Goal: Information Seeking & Learning: Learn about a topic

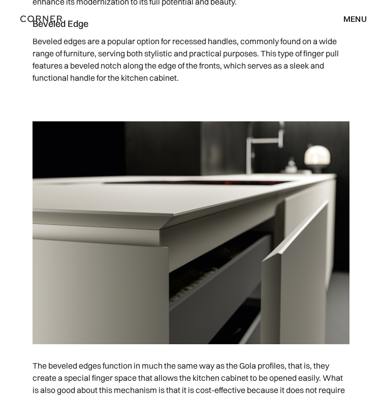
scroll to position [4155, 0]
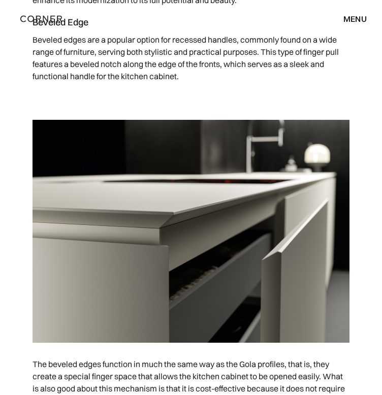
click at [134, 49] on p "Beveled edges are a popular option for recessed handles, commonly found on a wi…" at bounding box center [190, 57] width 317 height 59
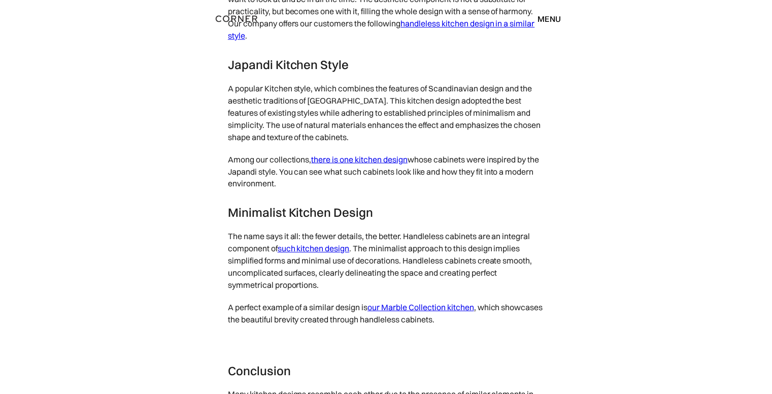
scroll to position [5075, 0]
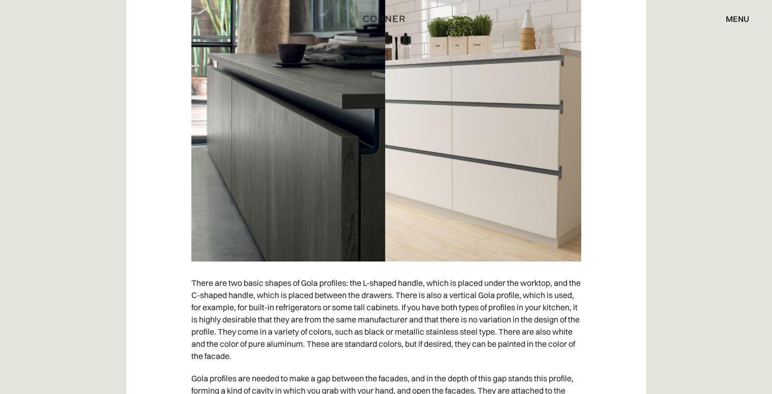
drag, startPoint x: 611, startPoint y: 264, endPoint x: 616, endPoint y: 268, distance: 6.2
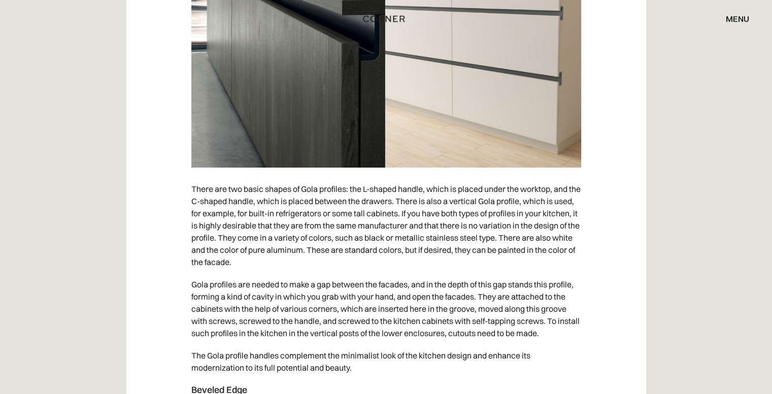
drag, startPoint x: 613, startPoint y: 301, endPoint x: 617, endPoint y: 295, distance: 7.3
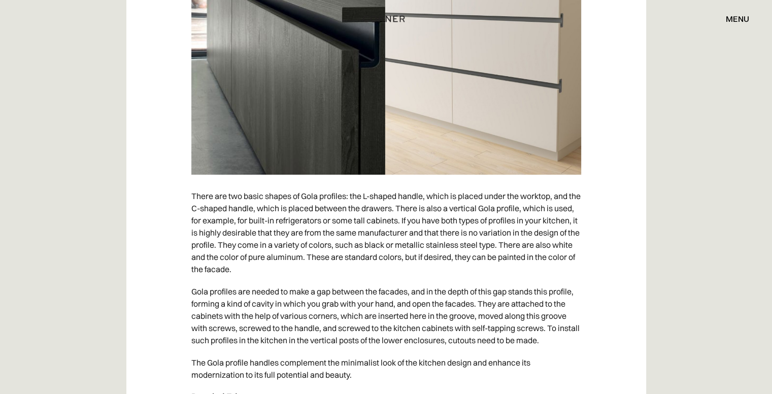
drag, startPoint x: 617, startPoint y: 293, endPoint x: 614, endPoint y: 270, distance: 23.0
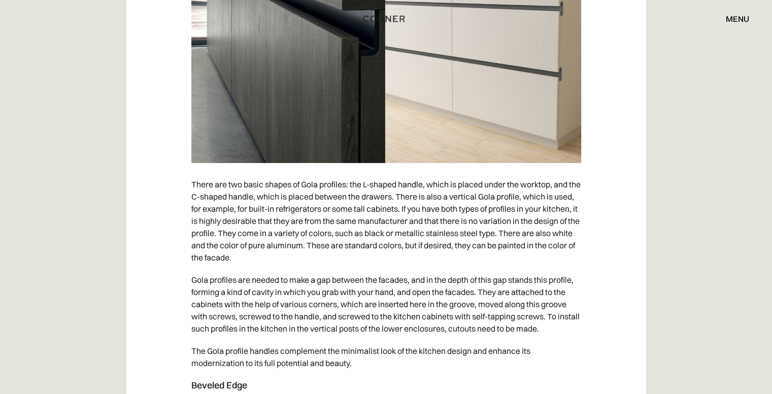
drag, startPoint x: 614, startPoint y: 256, endPoint x: 609, endPoint y: 275, distance: 19.0
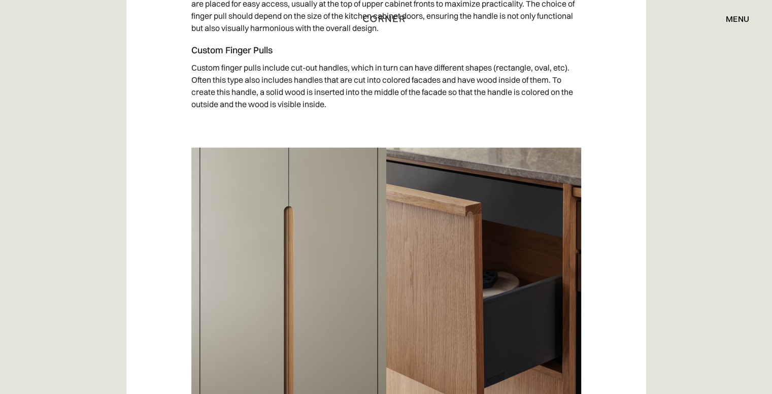
scroll to position [2762, 0]
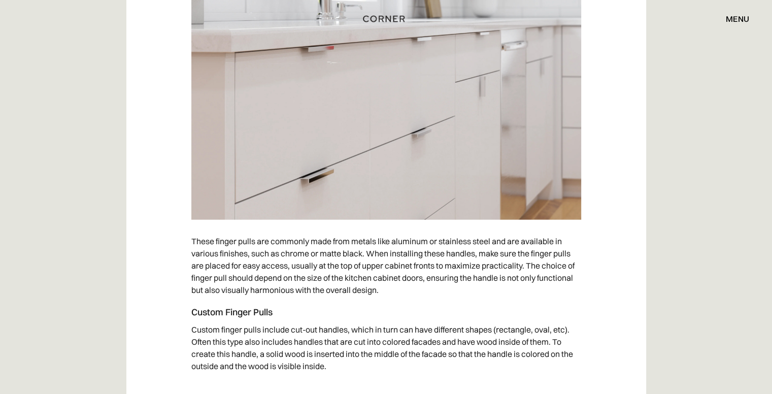
scroll to position [2525, 0]
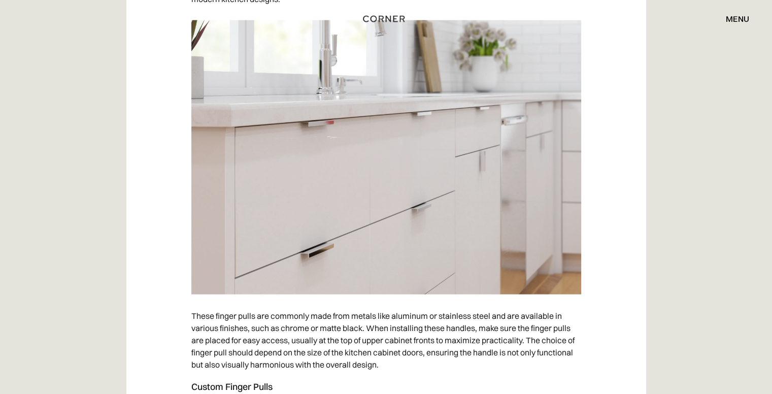
drag, startPoint x: 596, startPoint y: 165, endPoint x: 621, endPoint y: 114, distance: 56.7
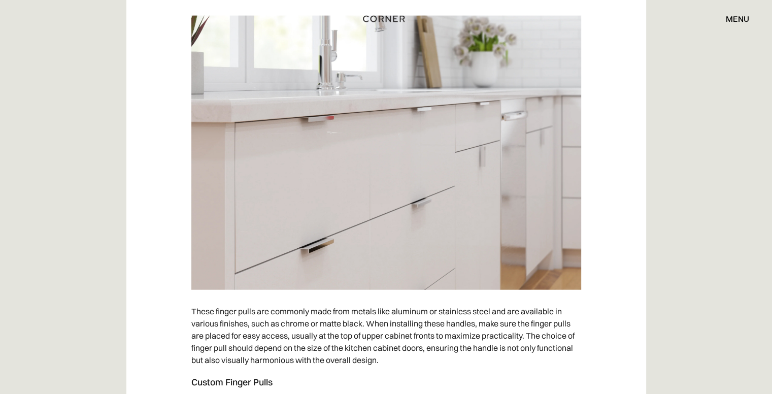
drag, startPoint x: 621, startPoint y: 113, endPoint x: 621, endPoint y: 127, distance: 14.7
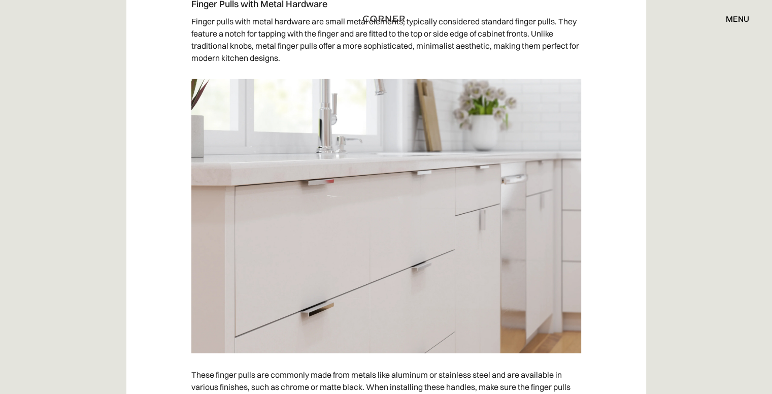
drag, startPoint x: 620, startPoint y: 119, endPoint x: 624, endPoint y: 74, distance: 44.8
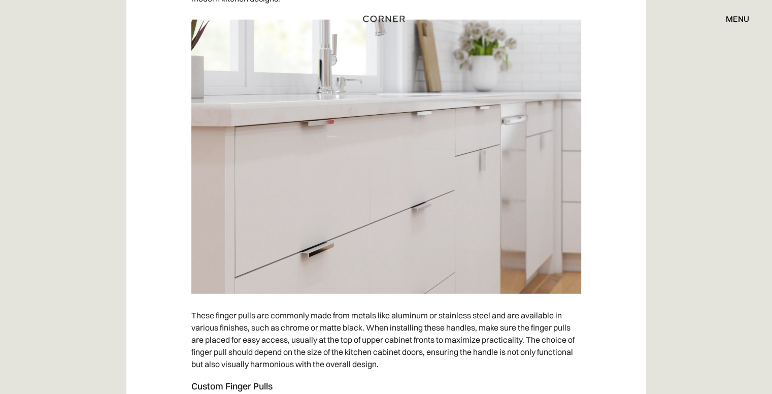
drag, startPoint x: 623, startPoint y: 75, endPoint x: 608, endPoint y: 129, distance: 56.4
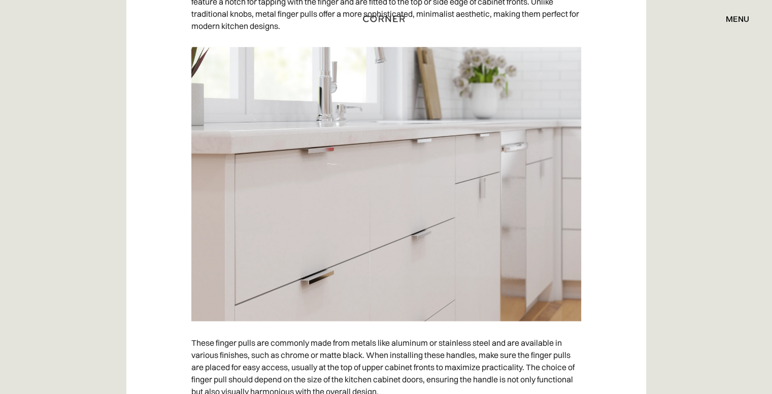
scroll to position [2388, 0]
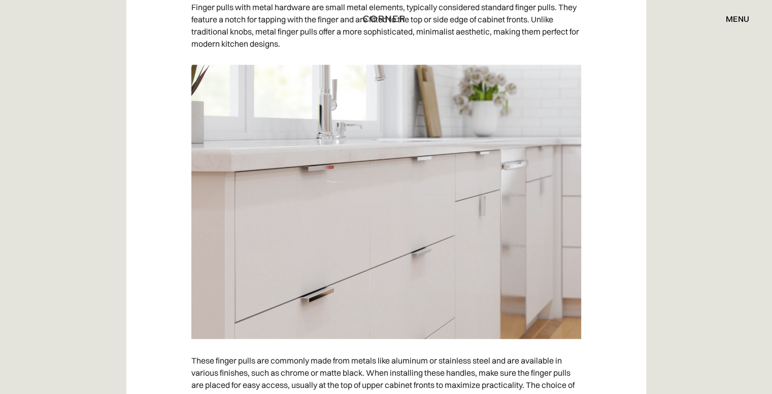
drag, startPoint x: 608, startPoint y: 124, endPoint x: 613, endPoint y: 77, distance: 48.0
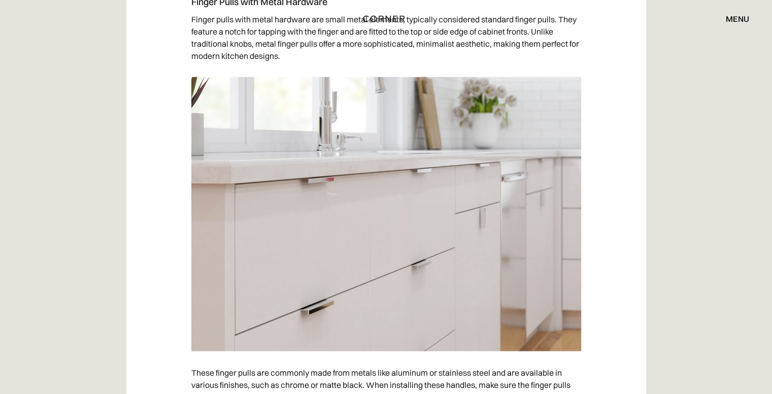
drag, startPoint x: 599, startPoint y: 114, endPoint x: 597, endPoint y: 102, distance: 12.3
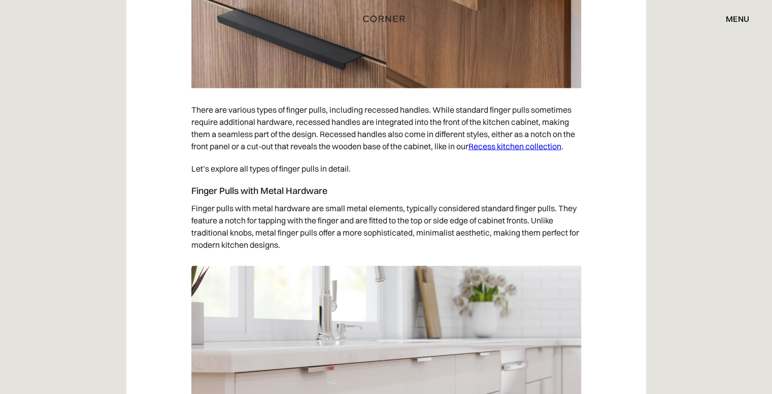
drag, startPoint x: 611, startPoint y: 51, endPoint x: 614, endPoint y: 35, distance: 16.4
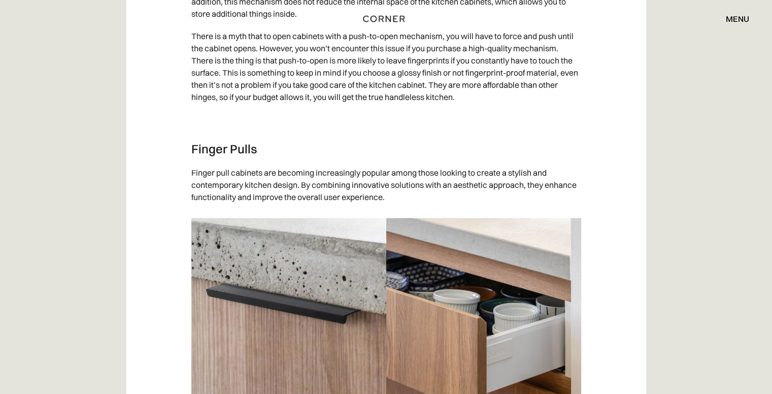
drag, startPoint x: 597, startPoint y: 74, endPoint x: 614, endPoint y: -4, distance: 79.5
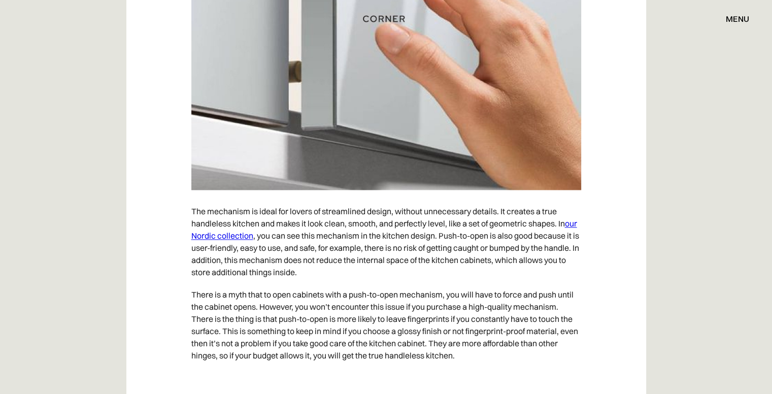
drag, startPoint x: 607, startPoint y: 107, endPoint x: 606, endPoint y: 69, distance: 38.1
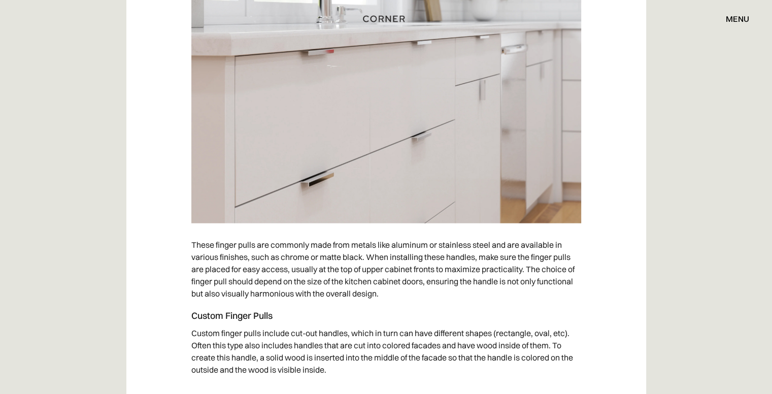
drag, startPoint x: 606, startPoint y: 78, endPoint x: 611, endPoint y: 118, distance: 39.8
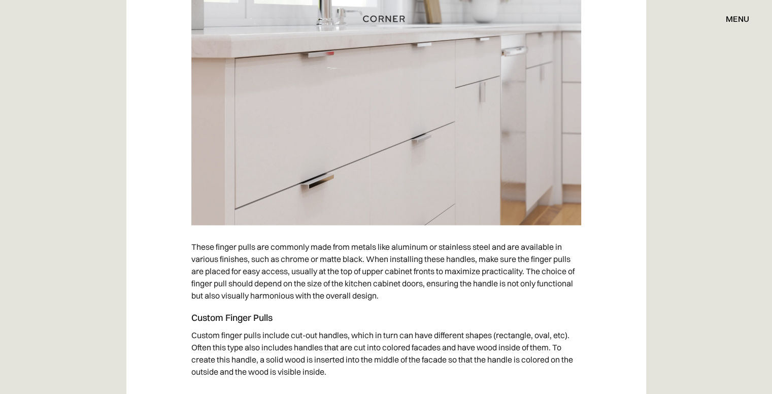
drag, startPoint x: 611, startPoint y: 118, endPoint x: 611, endPoint y: 100, distance: 17.8
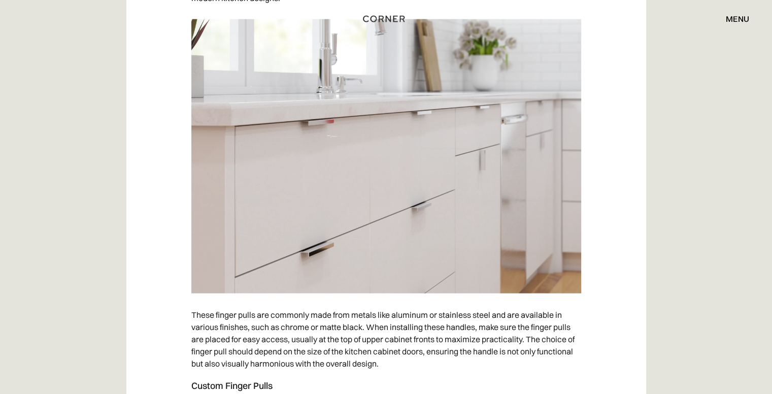
drag, startPoint x: 628, startPoint y: 96, endPoint x: 623, endPoint y: 59, distance: 37.3
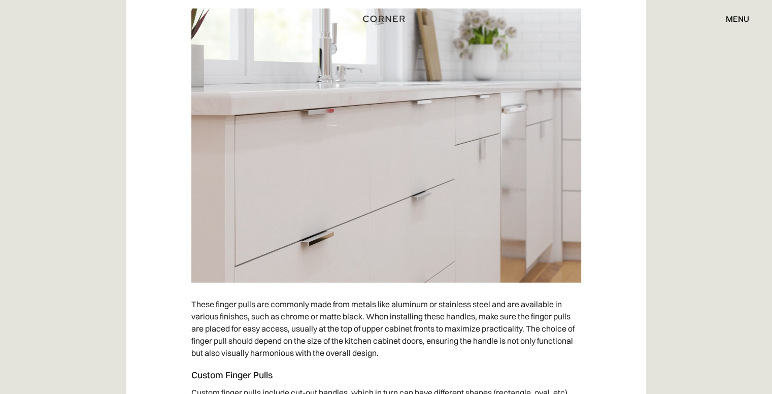
scroll to position [2460, 0]
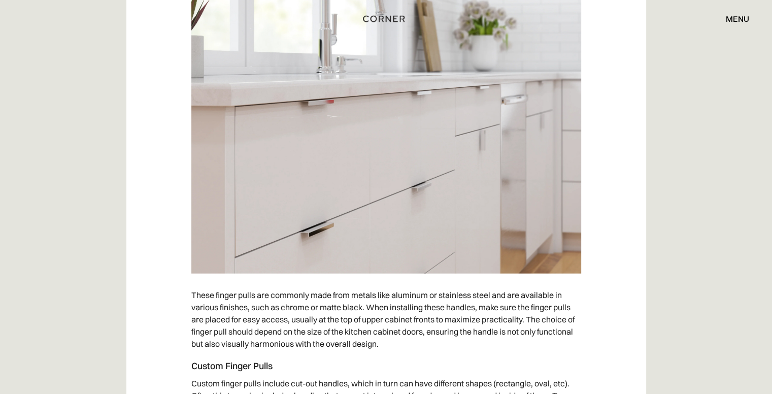
drag, startPoint x: 620, startPoint y: 62, endPoint x: 619, endPoint y: 90, distance: 28.4
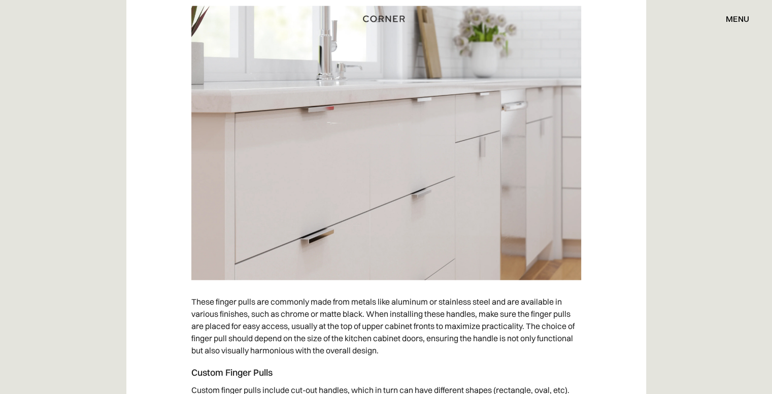
drag, startPoint x: 617, startPoint y: 82, endPoint x: 619, endPoint y: 63, distance: 18.8
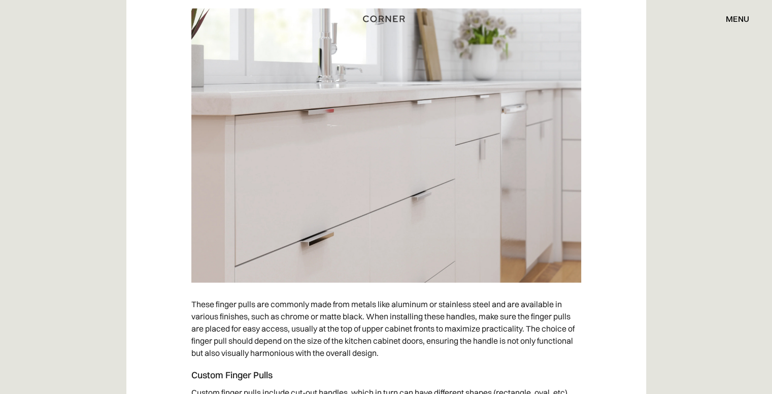
drag, startPoint x: 617, startPoint y: 184, endPoint x: 613, endPoint y: 176, distance: 8.6
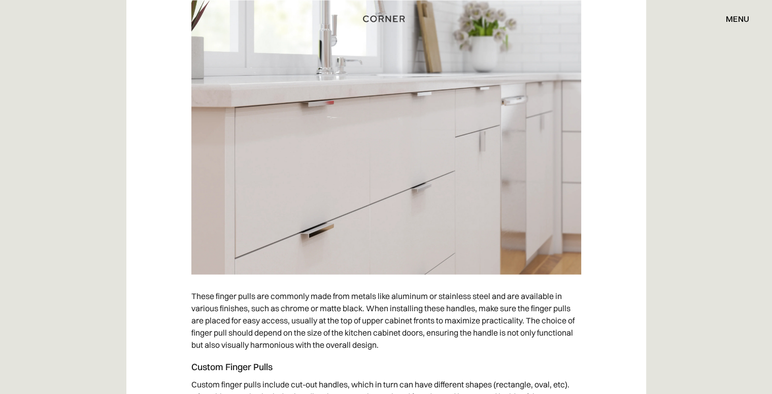
scroll to position [2459, 0]
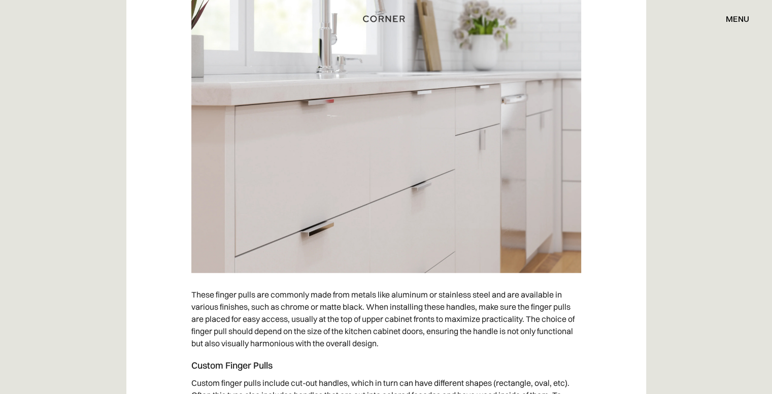
drag, startPoint x: 605, startPoint y: 158, endPoint x: 604, endPoint y: 172, distance: 13.2
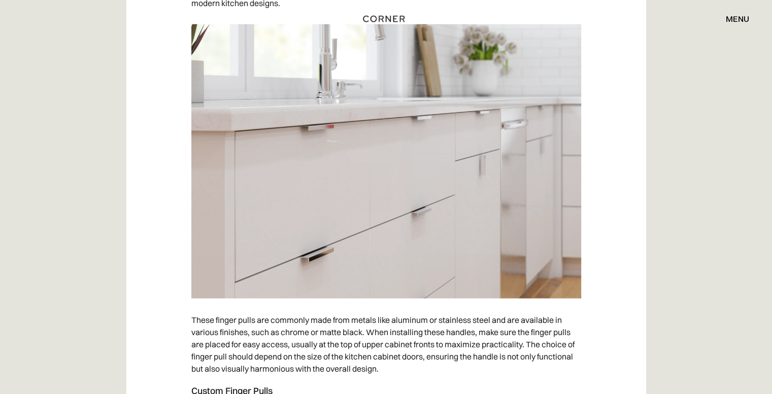
drag, startPoint x: 660, startPoint y: 162, endPoint x: 660, endPoint y: 153, distance: 9.6
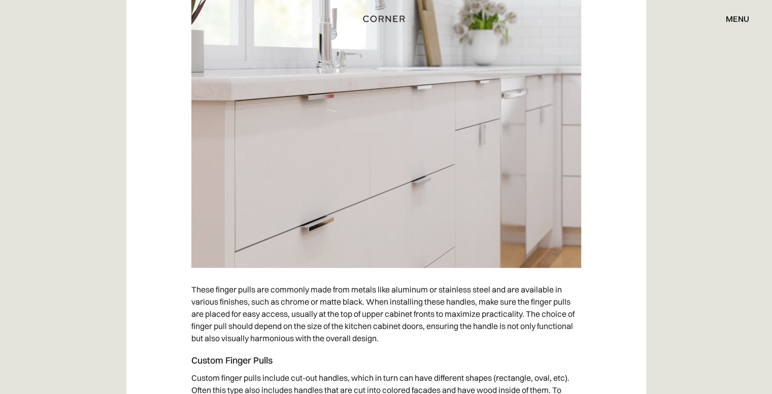
drag, startPoint x: 622, startPoint y: 182, endPoint x: 620, endPoint y: 200, distance: 18.4
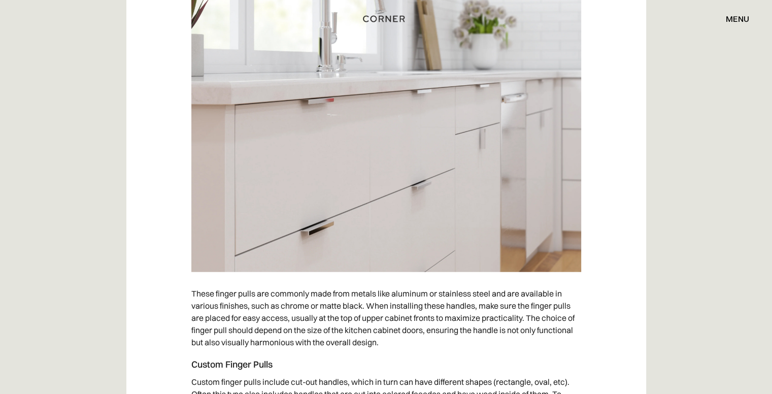
drag, startPoint x: 624, startPoint y: 167, endPoint x: 637, endPoint y: 138, distance: 31.8
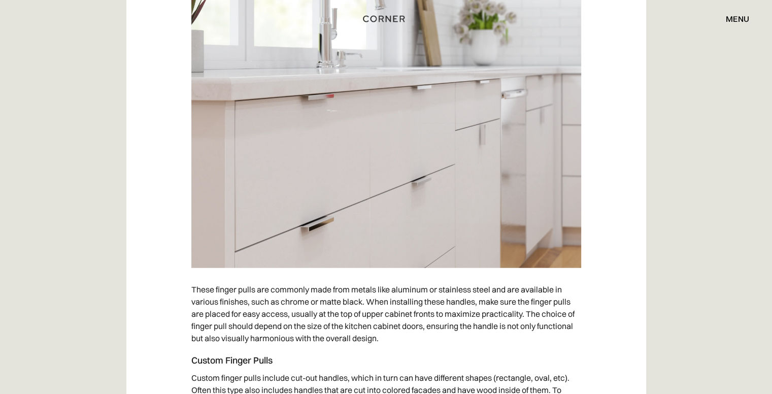
drag, startPoint x: 635, startPoint y: 150, endPoint x: 635, endPoint y: 157, distance: 7.1
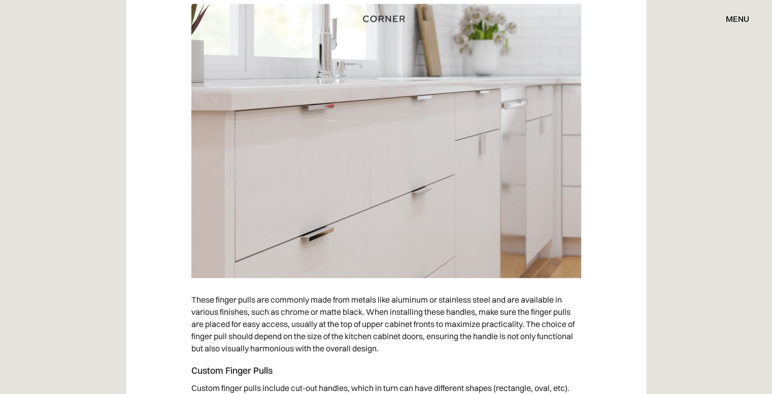
drag, startPoint x: 619, startPoint y: 145, endPoint x: 621, endPoint y: 129, distance: 15.9
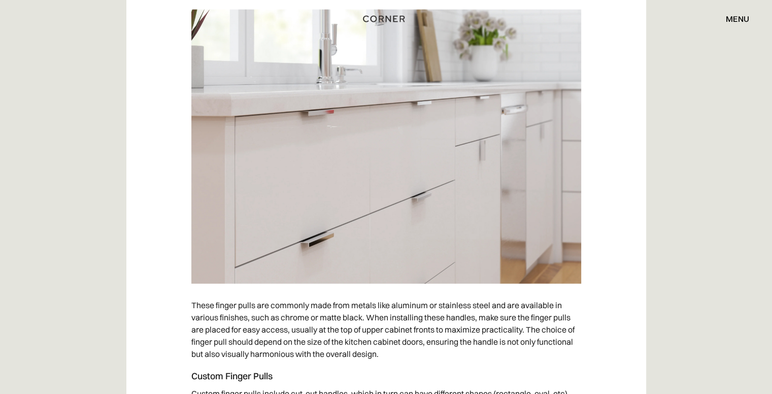
drag, startPoint x: 628, startPoint y: 205, endPoint x: 631, endPoint y: 190, distance: 14.5
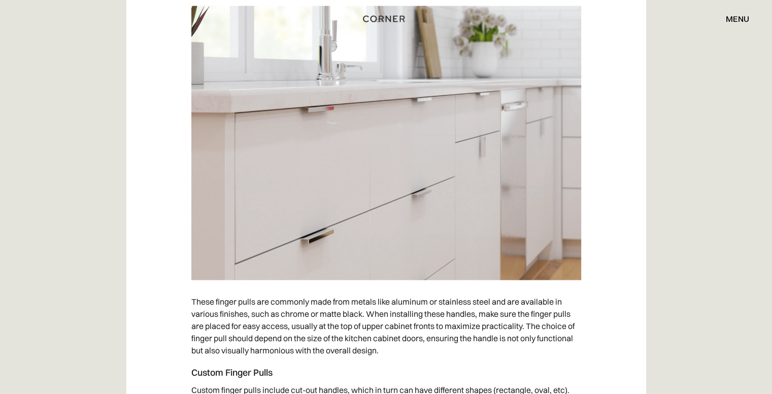
drag, startPoint x: 616, startPoint y: 208, endPoint x: 617, endPoint y: 217, distance: 9.7
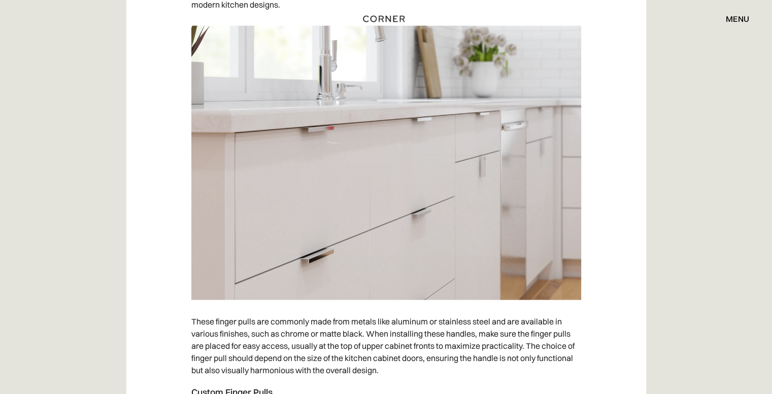
drag, startPoint x: 391, startPoint y: 102, endPoint x: 396, endPoint y: 66, distance: 35.3
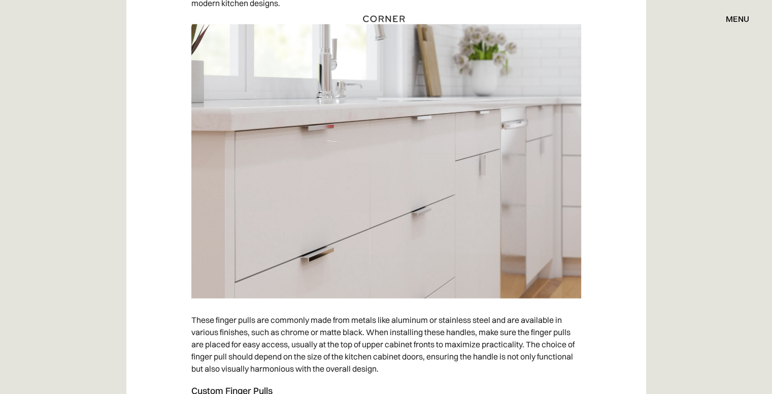
scroll to position [2438, 0]
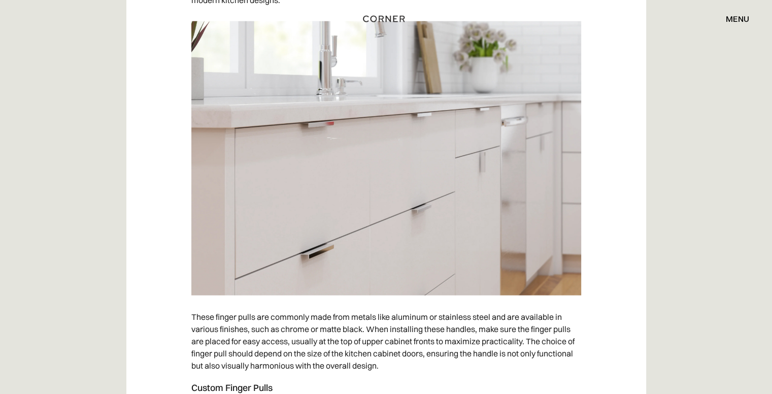
drag, startPoint x: 409, startPoint y: 89, endPoint x: 414, endPoint y: 75, distance: 14.6
drag, startPoint x: 316, startPoint y: 39, endPoint x: 353, endPoint y: 37, distance: 37.1
click at [353, 37] on div "Shop Kitchens Shop Kitchens How it works How it works Projects Projects Inspira…" at bounding box center [386, 19] width 772 height 38
drag, startPoint x: 420, startPoint y: 38, endPoint x: 456, endPoint y: 43, distance: 36.4
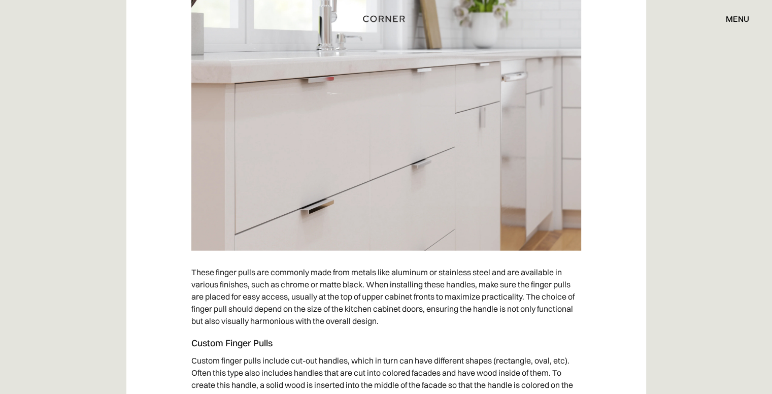
drag, startPoint x: 461, startPoint y: 58, endPoint x: 501, endPoint y: 70, distance: 41.6
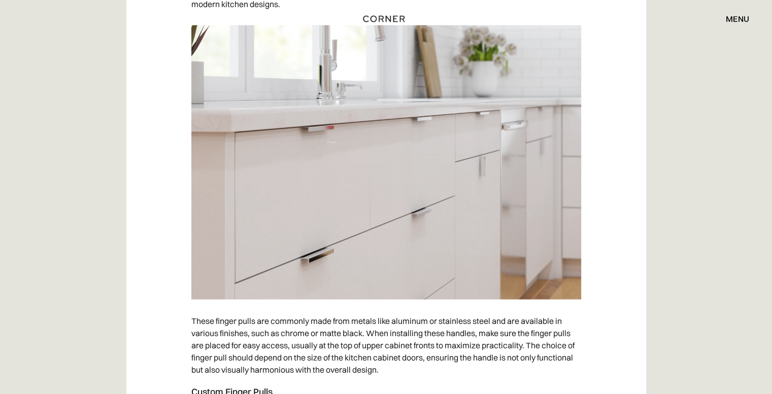
drag, startPoint x: 625, startPoint y: 116, endPoint x: 606, endPoint y: 103, distance: 23.7
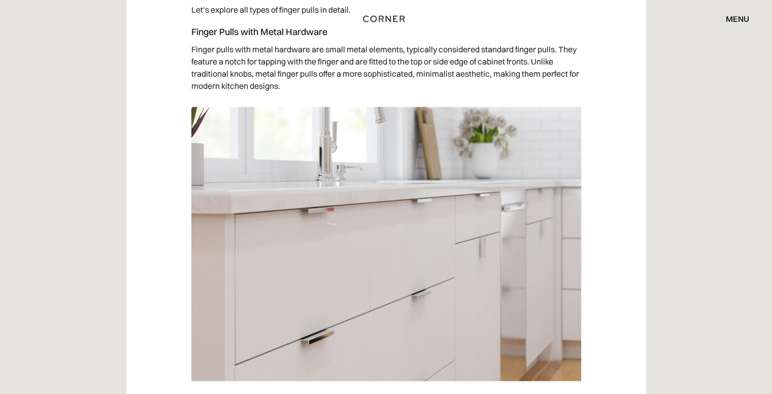
drag, startPoint x: 590, startPoint y: 110, endPoint x: 587, endPoint y: 50, distance: 59.9
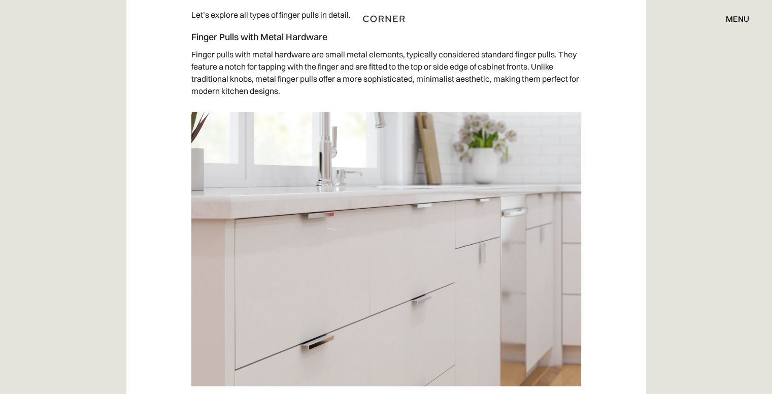
drag, startPoint x: 579, startPoint y: 76, endPoint x: 569, endPoint y: 78, distance: 9.9
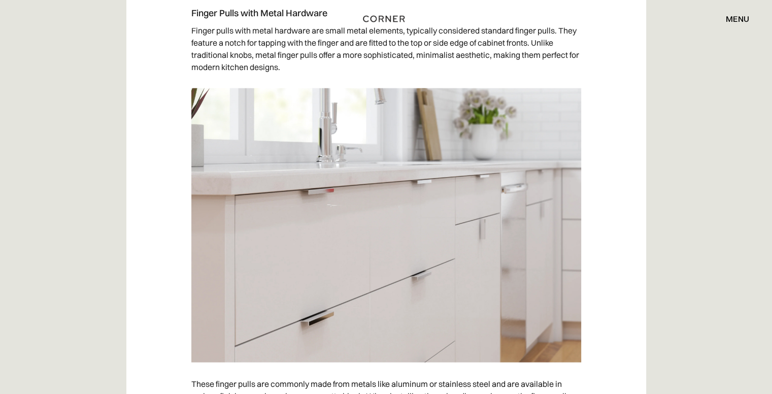
drag, startPoint x: 577, startPoint y: 114, endPoint x: 565, endPoint y: 152, distance: 39.2
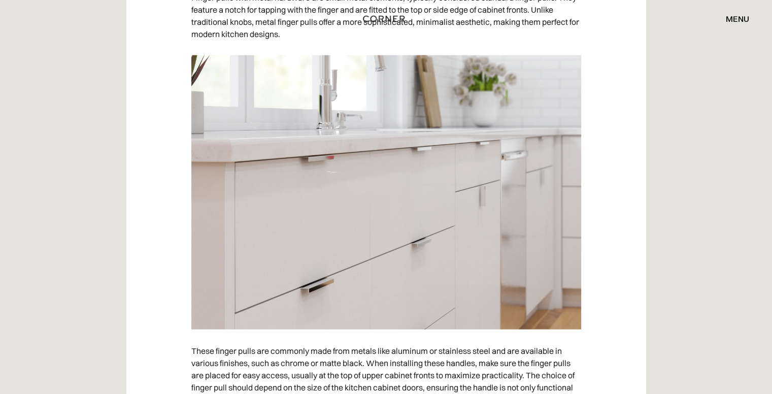
drag, startPoint x: 570, startPoint y: 85, endPoint x: 570, endPoint y: 93, distance: 8.1
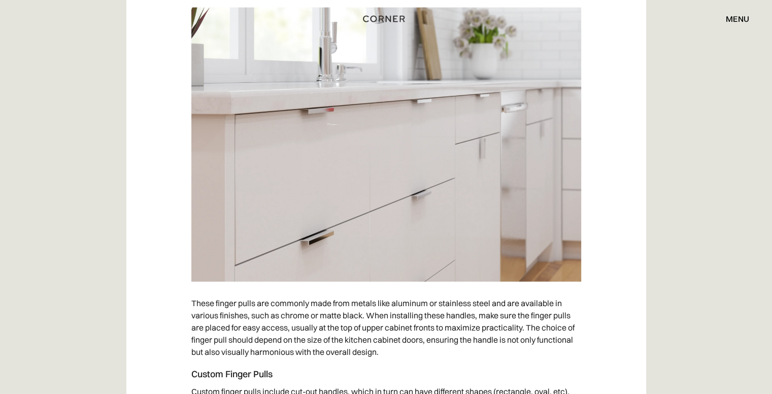
drag, startPoint x: 570, startPoint y: 89, endPoint x: 568, endPoint y: 111, distance: 21.4
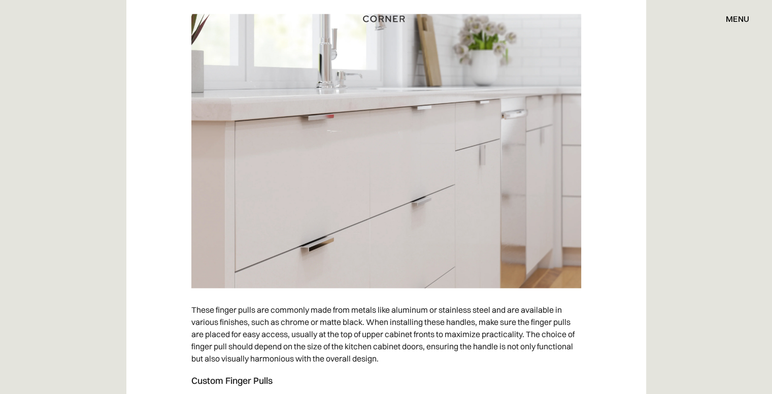
drag, startPoint x: 568, startPoint y: 111, endPoint x: 570, endPoint y: 88, distance: 22.4
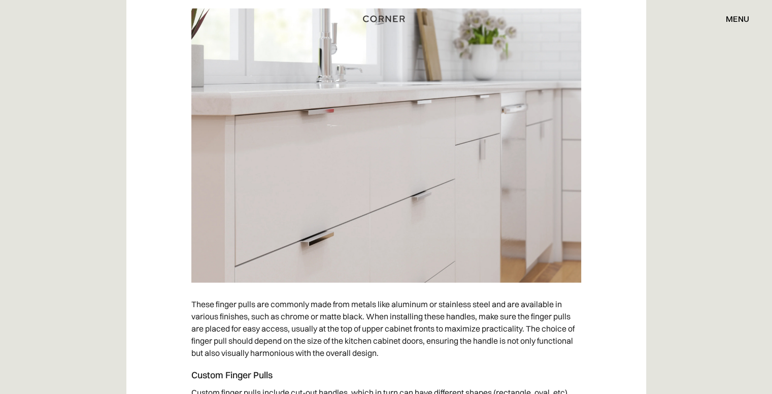
drag, startPoint x: 570, startPoint y: 86, endPoint x: 584, endPoint y: 118, distance: 35.0
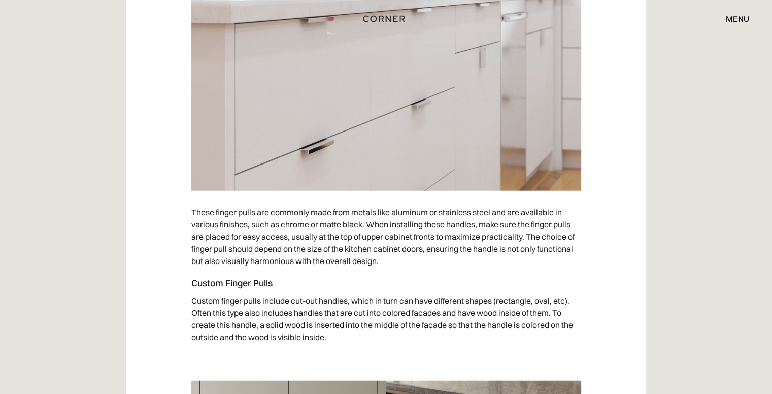
drag, startPoint x: 591, startPoint y: 52, endPoint x: 593, endPoint y: 112, distance: 60.4
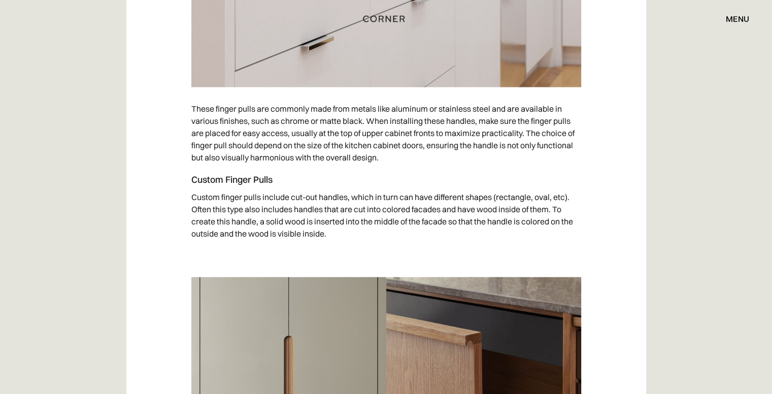
drag, startPoint x: 583, startPoint y: 84, endPoint x: 565, endPoint y: 129, distance: 49.0
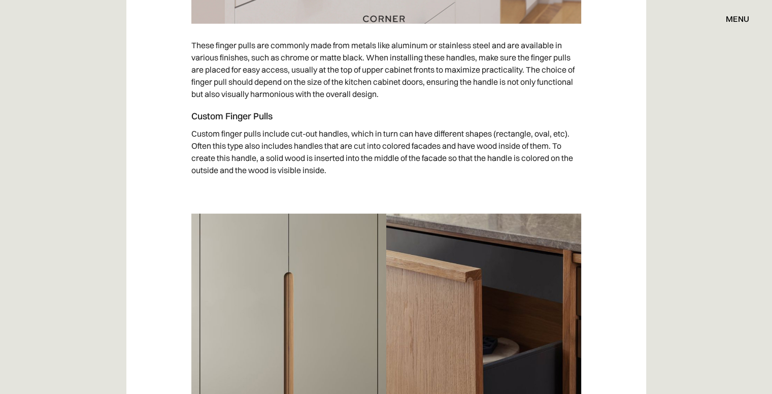
drag, startPoint x: 388, startPoint y: 159, endPoint x: 398, endPoint y: 155, distance: 10.8
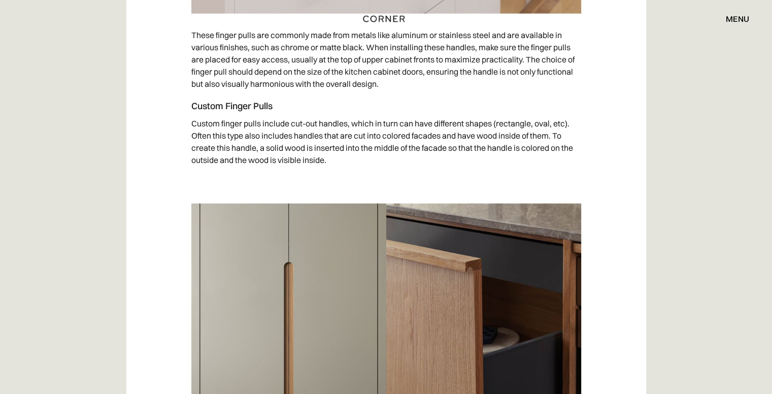
drag, startPoint x: 464, startPoint y: 167, endPoint x: 466, endPoint y: 177, distance: 9.9
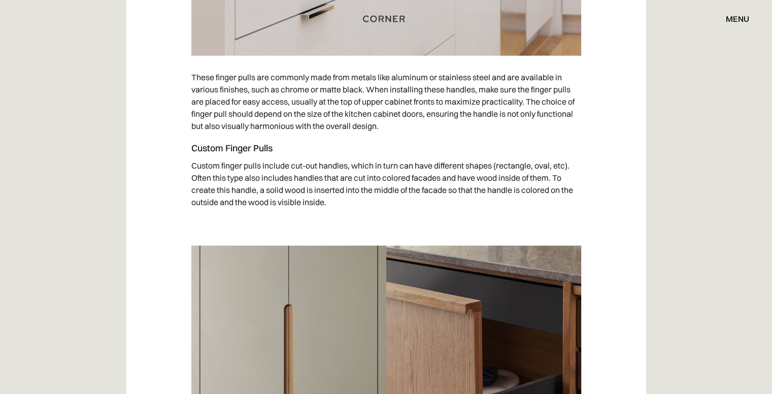
drag, startPoint x: 466, startPoint y: 175, endPoint x: 475, endPoint y: 154, distance: 22.5
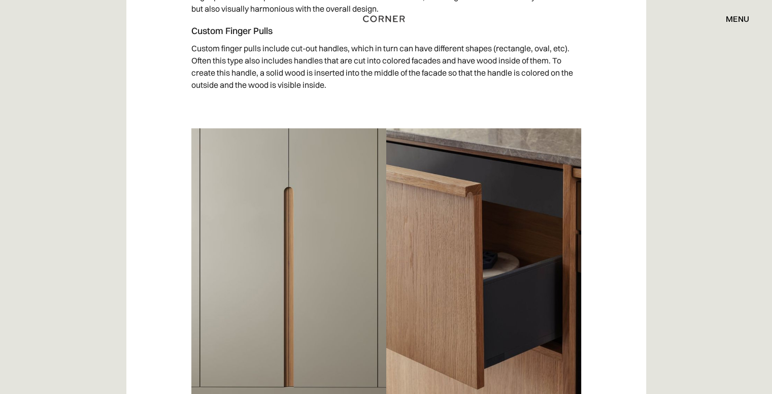
drag, startPoint x: 471, startPoint y: 161, endPoint x: 455, endPoint y: 191, distance: 34.5
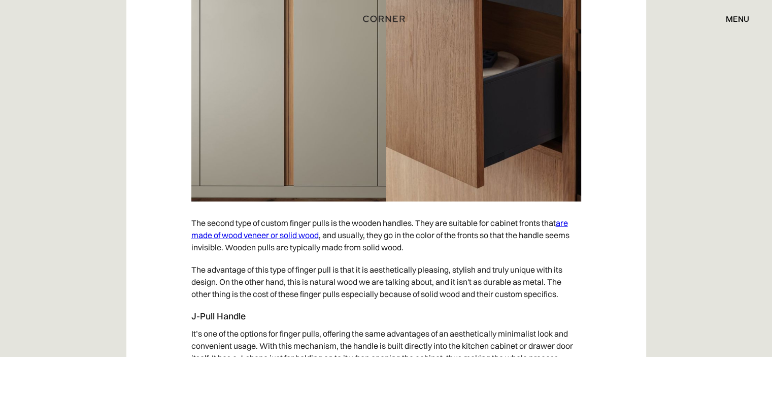
drag, startPoint x: 455, startPoint y: 190, endPoint x: 459, endPoint y: 201, distance: 11.9
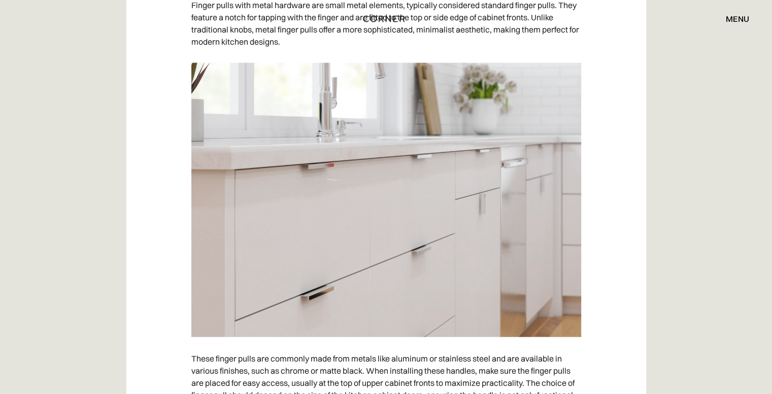
drag, startPoint x: 614, startPoint y: 179, endPoint x: 605, endPoint y: 126, distance: 53.4
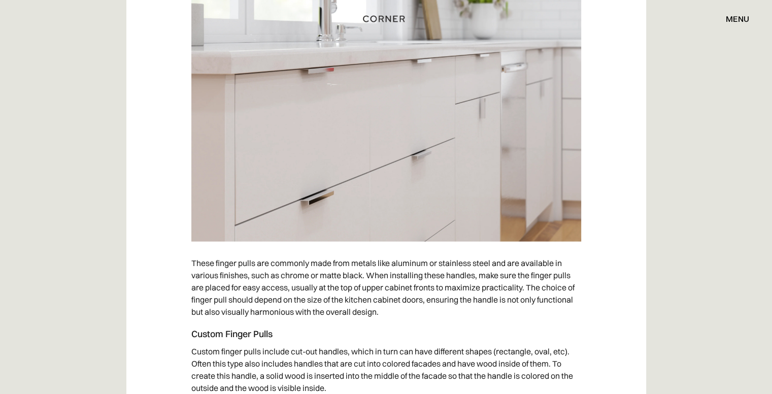
drag, startPoint x: 601, startPoint y: 146, endPoint x: 615, endPoint y: 163, distance: 22.0
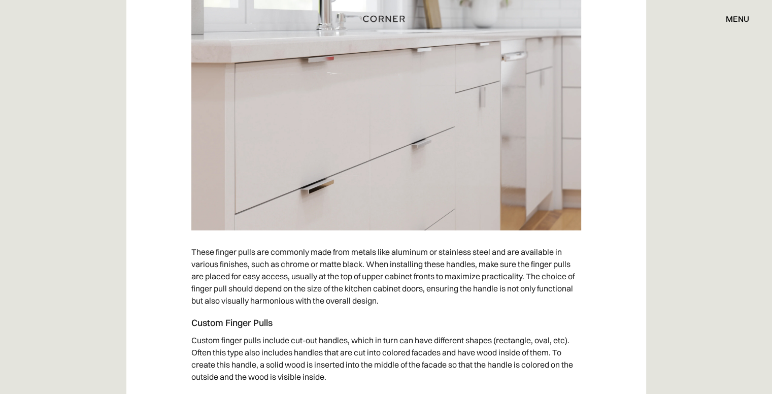
scroll to position [2519, 0]
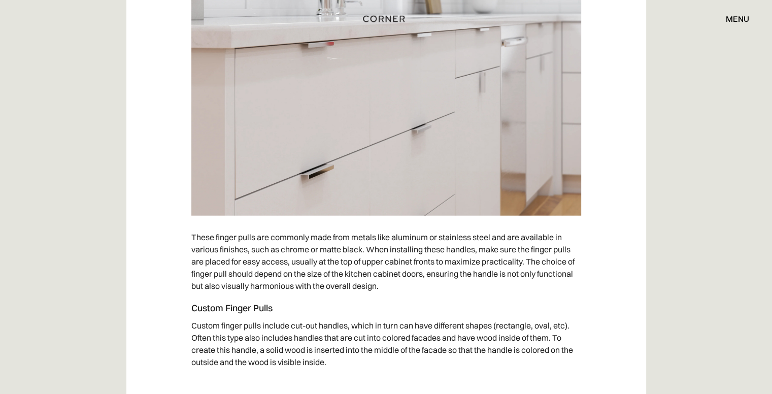
drag, startPoint x: 611, startPoint y: 172, endPoint x: 601, endPoint y: 163, distance: 13.0
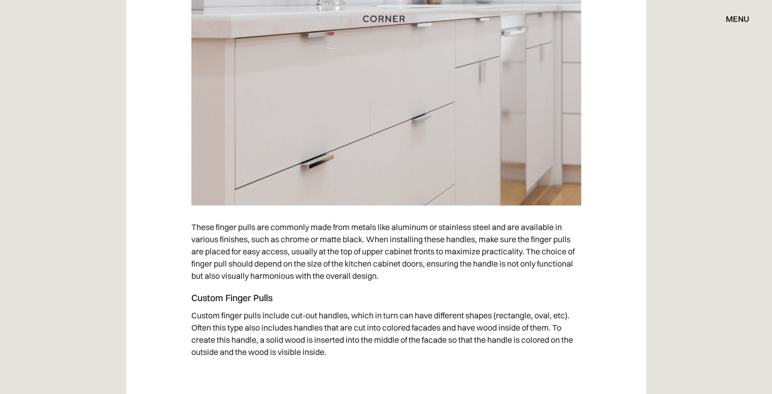
scroll to position [2530, 0]
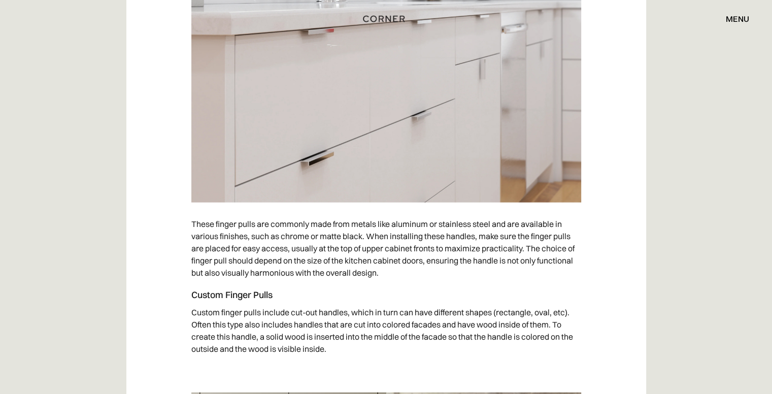
drag, startPoint x: 602, startPoint y: 160, endPoint x: 602, endPoint y: 174, distance: 13.2
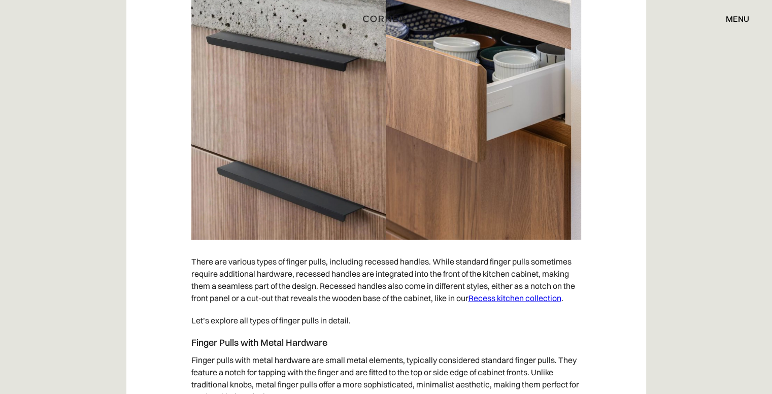
drag, startPoint x: 502, startPoint y: 142, endPoint x: 519, endPoint y: 30, distance: 112.3
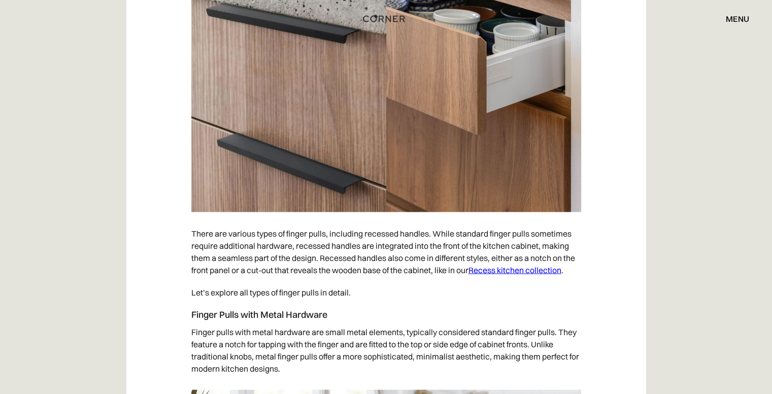
scroll to position [2105, 0]
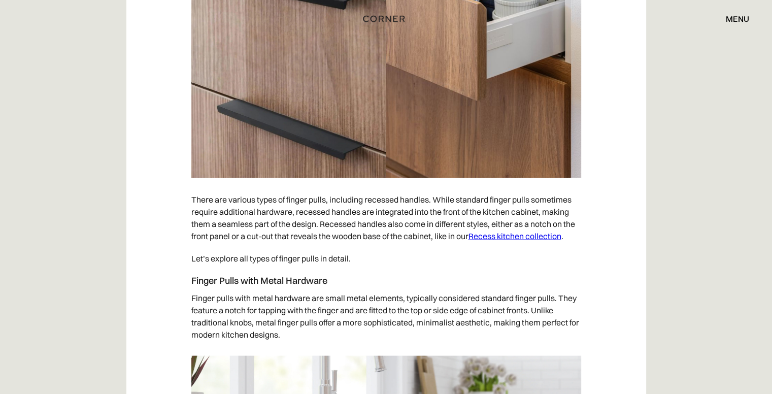
drag, startPoint x: 546, startPoint y: 107, endPoint x: 540, endPoint y: 133, distance: 27.5
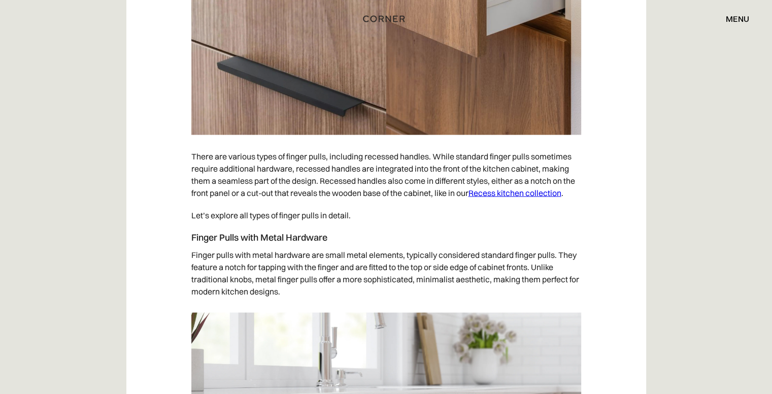
drag, startPoint x: 544, startPoint y: 147, endPoint x: 537, endPoint y: 175, distance: 28.7
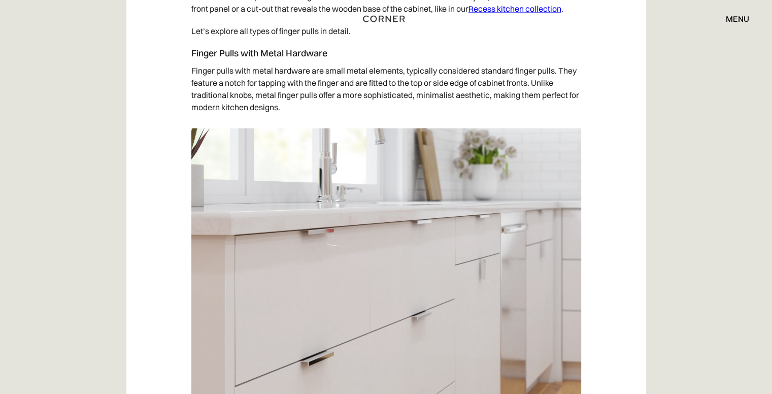
drag, startPoint x: 528, startPoint y: 201, endPoint x: 543, endPoint y: 182, distance: 24.2
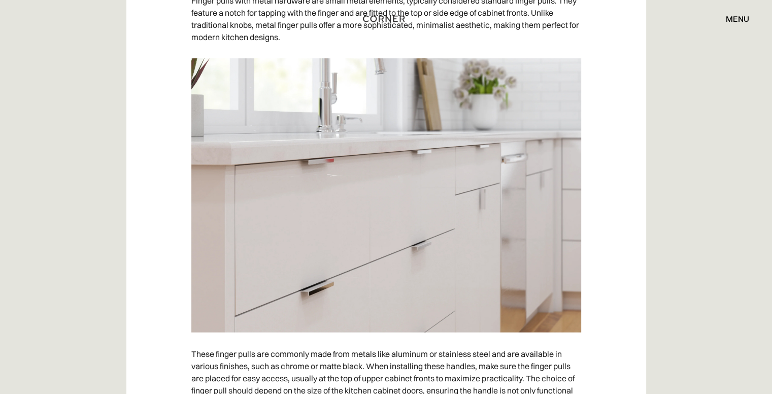
scroll to position [2408, 0]
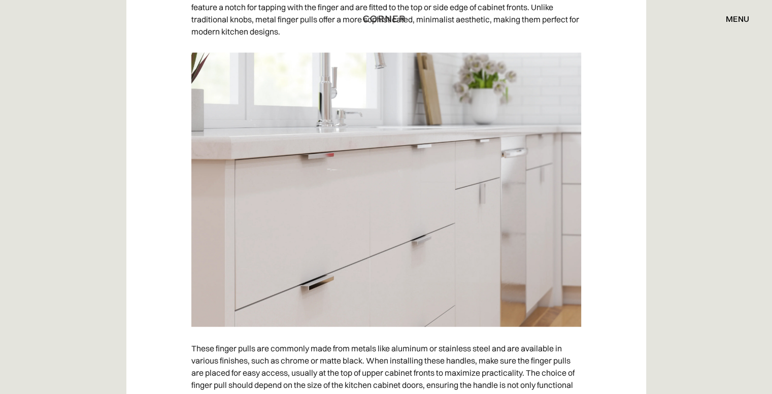
drag, startPoint x: 580, startPoint y: 181, endPoint x: 580, endPoint y: 186, distance: 5.6
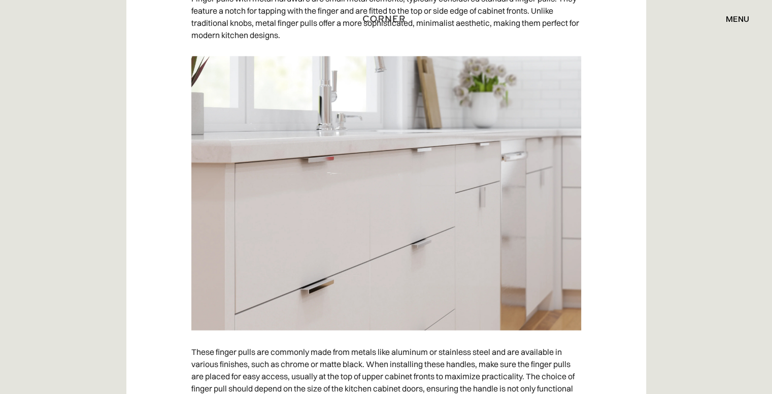
drag, startPoint x: 620, startPoint y: 129, endPoint x: 623, endPoint y: 113, distance: 17.1
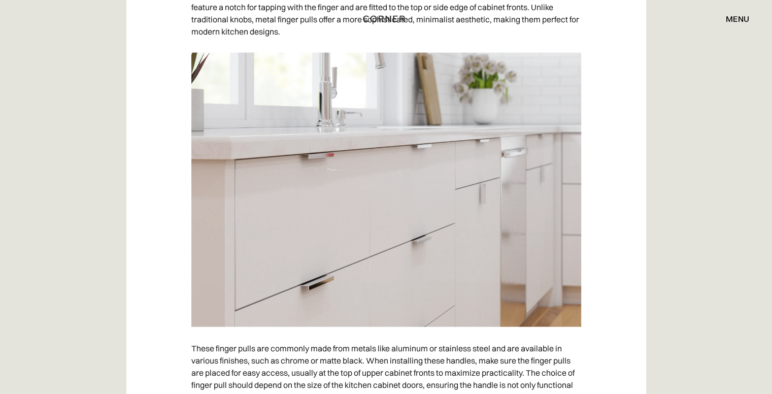
drag, startPoint x: 623, startPoint y: 113, endPoint x: 623, endPoint y: 132, distance: 19.3
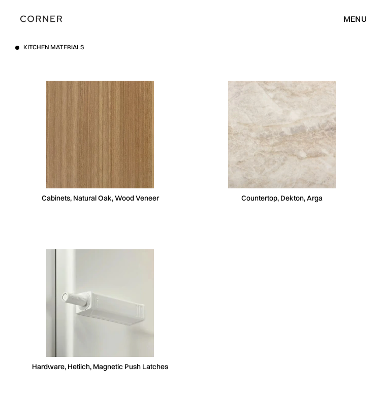
scroll to position [4639, 0]
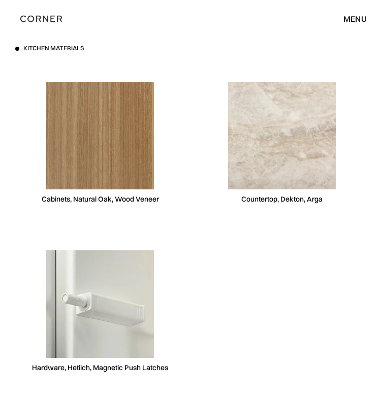
drag, startPoint x: 235, startPoint y: 240, endPoint x: 235, endPoint y: 246, distance: 5.6
click at [168, 363] on div "Hardware, Hetiich, Magnetic Push Latches" at bounding box center [100, 368] width 136 height 10
drag, startPoint x: 235, startPoint y: 246, endPoint x: 242, endPoint y: 250, distance: 8.0
click at [168, 363] on div "Hardware, Hetiich, Magnetic Push Latches" at bounding box center [100, 368] width 136 height 10
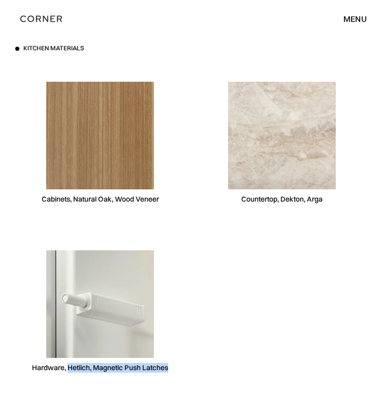
drag, startPoint x: 250, startPoint y: 254, endPoint x: 218, endPoint y: 230, distance: 40.2
click at [168, 363] on div "Hardware, Hetiich, Magnetic Push Latches" at bounding box center [100, 368] width 136 height 10
drag, startPoint x: 257, startPoint y: 250, endPoint x: 218, endPoint y: 226, distance: 46.5
click at [168, 363] on div "Hardware, Hetiich, Magnetic Push Latches" at bounding box center [100, 368] width 136 height 10
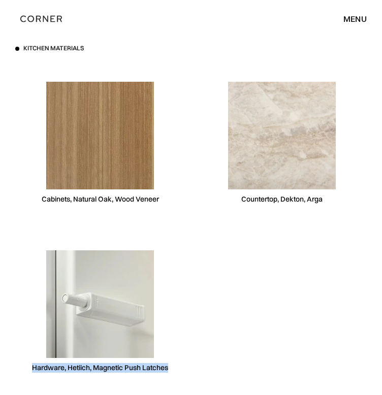
copy div "Hardware, Hetiich, Magnetic Push Latches"
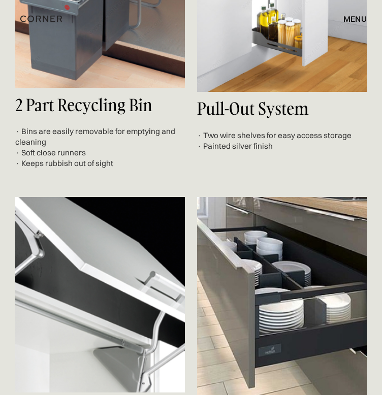
scroll to position [5978, 0]
